Goal: Task Accomplishment & Management: Use online tool/utility

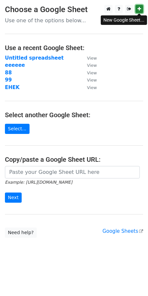
click at [138, 6] on link at bounding box center [139, 9] width 8 height 8
click at [18, 126] on link "Select..." at bounding box center [17, 129] width 25 height 10
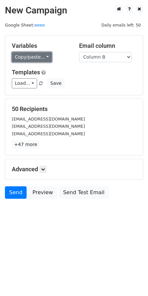
click at [42, 60] on link "Copy/paste..." at bounding box center [32, 57] width 40 height 10
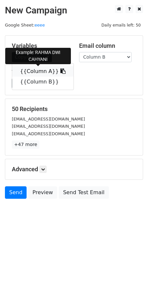
click at [60, 71] on icon at bounding box center [62, 70] width 5 height 5
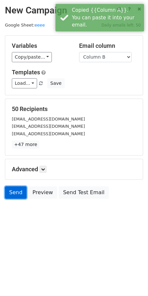
click at [16, 192] on link "Send" at bounding box center [16, 192] width 22 height 12
